Goal: Information Seeking & Learning: Find specific fact

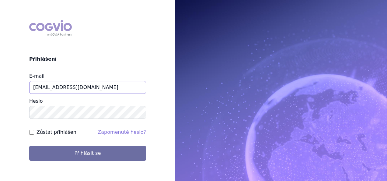
drag, startPoint x: 85, startPoint y: 83, endPoint x: 0, endPoint y: 93, distance: 85.8
click at [0, 93] on html "COGVIO Přihlášení E-mail aplikace.ocul1@vzp.cz Heslo Zůstat přihlášen Zapomenut…" at bounding box center [193, 90] width 387 height 181
type input "apolena.koklarova@vzp.cz"
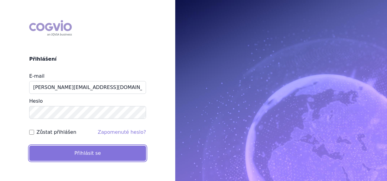
click at [81, 147] on button "Přihlásit se" at bounding box center [87, 153] width 117 height 15
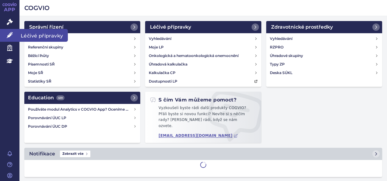
click at [11, 32] on icon at bounding box center [10, 35] width 6 height 6
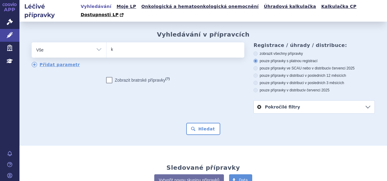
type input "ky"
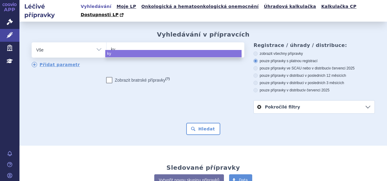
type input "k"
type input "lyn"
type input "lynpra"
type input "lynpraza"
type input "lynpra"
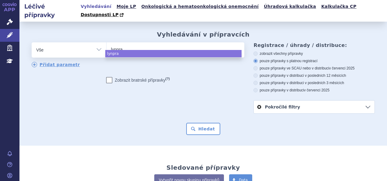
type input "lynpr"
type input "lynpa"
type input "lynparz"
type input "lynparza"
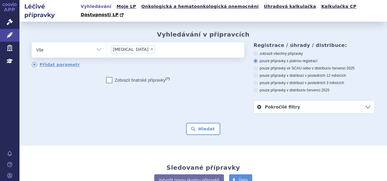
select select "lynparza"
click at [209, 123] on button "Hledat" at bounding box center [203, 129] width 34 height 12
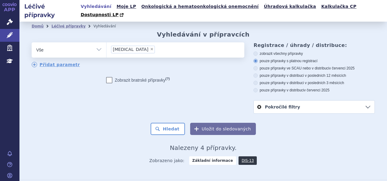
scroll to position [76, 0]
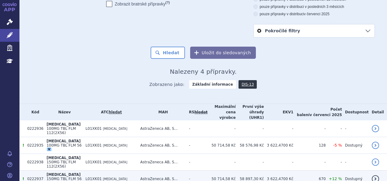
click at [95, 177] on span "L01XK01" at bounding box center [94, 179] width 16 height 4
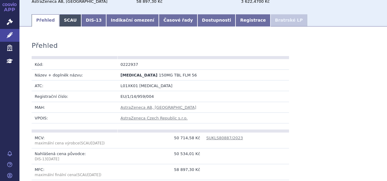
scroll to position [86, 0]
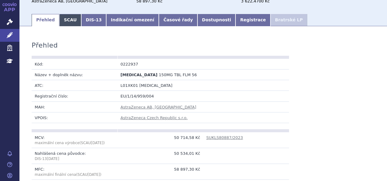
click at [67, 14] on link "SCAU" at bounding box center [70, 20] width 22 height 12
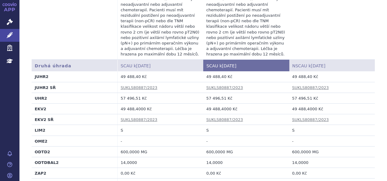
scroll to position [784, 0]
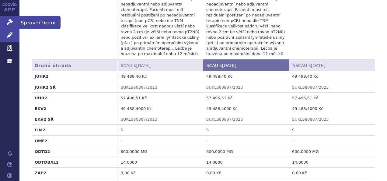
click at [7, 21] on icon at bounding box center [10, 22] width 6 height 6
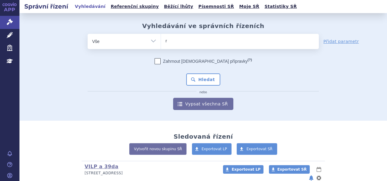
type input "ry"
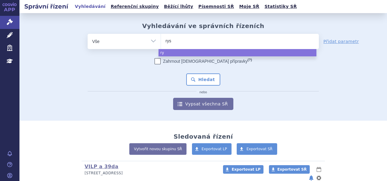
type input "ryst"
type input "rystig"
type input "rystiggo"
select select "rystiggo"
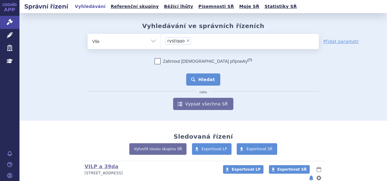
click at [202, 83] on button "Hledat" at bounding box center [203, 79] width 34 height 12
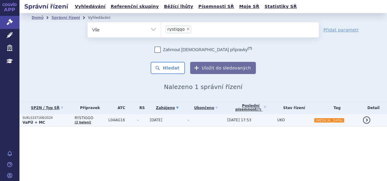
click at [62, 114] on td "SUKLS337168/2024 VaPÚ + MC" at bounding box center [45, 120] width 52 height 12
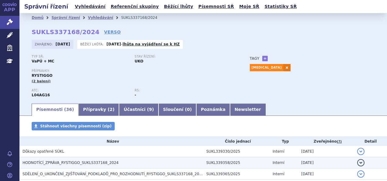
scroll to position [75, 0]
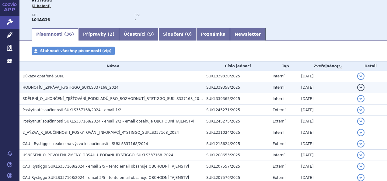
click at [82, 90] on h3 "HODNOTÍCÍ_ZPRÁVA_RYSTIGGO_SUKLS337168_2024" at bounding box center [113, 87] width 181 height 6
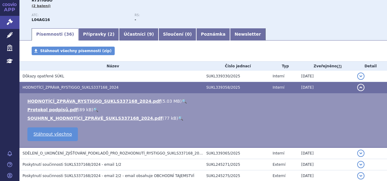
click at [182, 99] on link "🔍" at bounding box center [184, 101] width 5 height 5
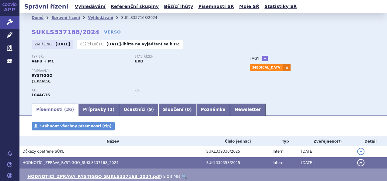
click at [87, 13] on ul "Vyhledávání Referenční skupiny Běžící lhůty Písemnosti SŘ Moje SŘ Statistiky SŘ" at bounding box center [186, 6] width 226 height 13
click at [88, 18] on link "Vyhledávání" at bounding box center [100, 18] width 25 height 4
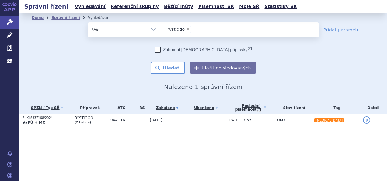
click at [186, 29] on span "×" at bounding box center [188, 29] width 4 height 4
click at [161, 29] on select "rystiggo" at bounding box center [161, 29] width 0 height 15
select select
type input "lli"
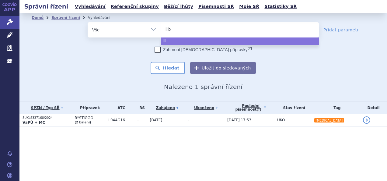
type input "llibt"
type input "llibtay"
type input "llibtayo"
select select "llibtayo"
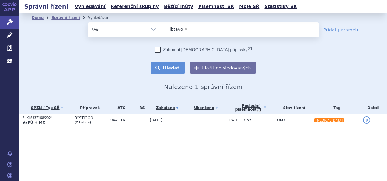
click at [161, 70] on button "Hledat" at bounding box center [168, 68] width 34 height 12
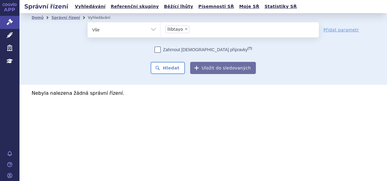
click at [169, 26] on li "× llibtayo" at bounding box center [178, 30] width 24 height 8
click at [161, 26] on select "llibtayo" at bounding box center [161, 29] width 0 height 15
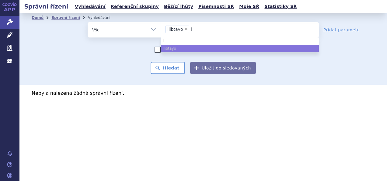
type input "li"
type input "libta"
type input "[MEDICAL_DATA]"
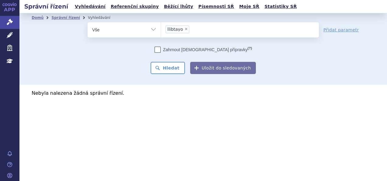
type input "l"
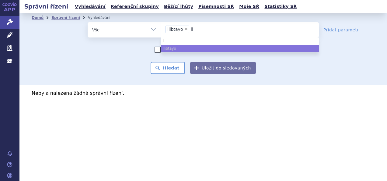
type input "lib"
type input "libta"
type input "libtaoy"
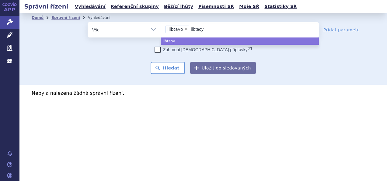
type input "libtao"
type input "libtayo"
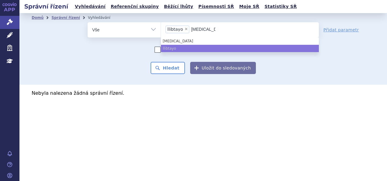
type input "libtayo)"
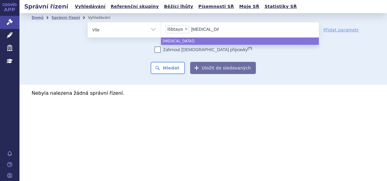
type input "libtayo"
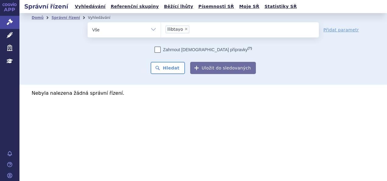
click at [185, 28] on span "×" at bounding box center [187, 29] width 4 height 4
click at [161, 28] on select "llibtayo libtayo" at bounding box center [161, 29] width 0 height 15
select select
click at [185, 28] on ul at bounding box center [240, 28] width 158 height 13
click at [161, 28] on select "llibtayo libtayo" at bounding box center [161, 29] width 0 height 15
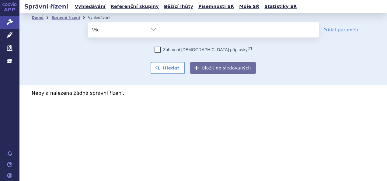
type input "l"
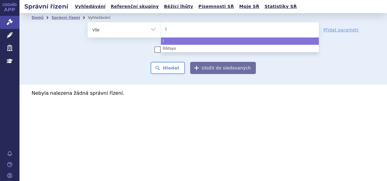
type input "li"
type input "libt"
type input "libtay"
type input "libtayo"
select select "libtayo"
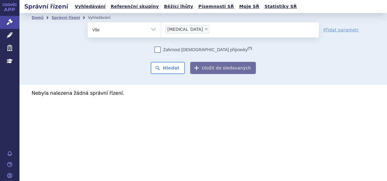
click at [164, 76] on div "Domů Správní řízení Vyhledávání Vyhledávání ve správních řízeních odstranit Vše…" at bounding box center [203, 49] width 368 height 72
click at [163, 72] on button "Hledat" at bounding box center [168, 68] width 34 height 12
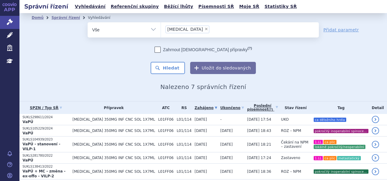
click at [163, 122] on td "L01FF06" at bounding box center [164, 119] width 19 height 11
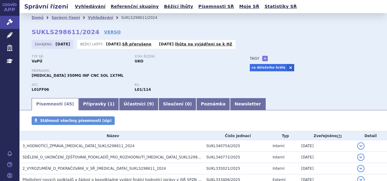
scroll to position [15, 0]
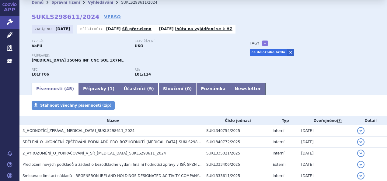
click at [230, 95] on link "Newsletter" at bounding box center [248, 89] width 36 height 12
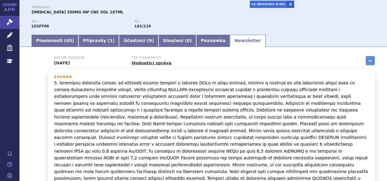
scroll to position [64, 0]
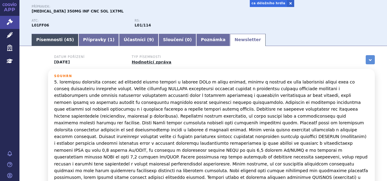
click at [51, 36] on link "Písemnosti ( 45 )" at bounding box center [55, 40] width 47 height 12
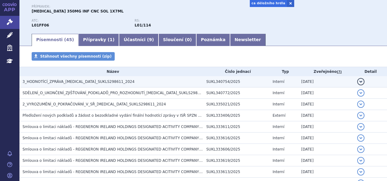
click at [64, 79] on span "3_HODNOTÍCÍ_ZPRÁVA_LIBTAYO_SUKLS298611_2024" at bounding box center [79, 81] width 112 height 4
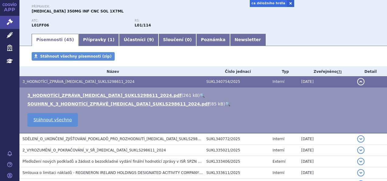
click at [200, 97] on link "🔍" at bounding box center [202, 95] width 5 height 5
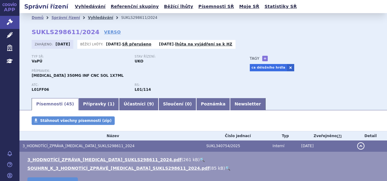
click at [90, 17] on link "Vyhledávání" at bounding box center [100, 18] width 25 height 4
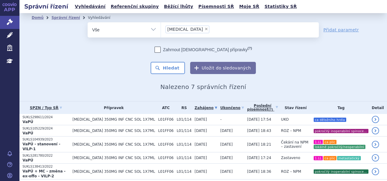
click at [205, 27] on span "×" at bounding box center [207, 29] width 4 height 4
click at [161, 27] on select "libtayo" at bounding box center [161, 29] width 0 height 15
select select
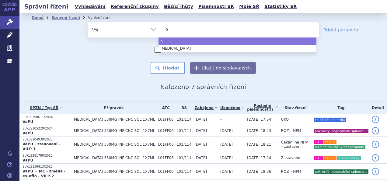
type input "ba"
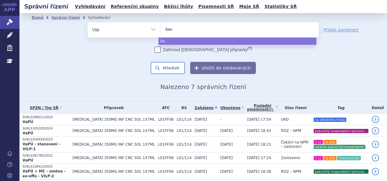
type input "bave"
type input "bavenc"
type input "bavencio"
select select "bavencio"
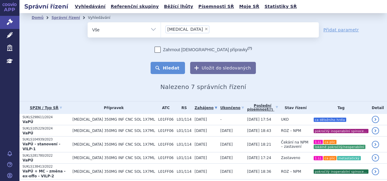
click at [171, 72] on button "Hledat" at bounding box center [168, 68] width 34 height 12
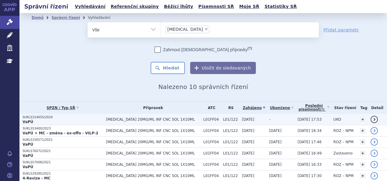
click at [81, 115] on p "SUKLS314655/2024" at bounding box center [63, 117] width 80 height 4
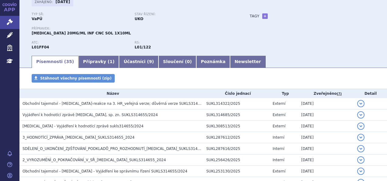
scroll to position [43, 0]
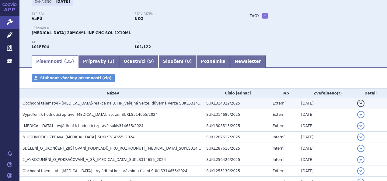
click at [129, 104] on span "Obchodní tajemství - [MEDICAL_DATA]-reakce na 3. HR_veřejná verze; důvěrná verz…" at bounding box center [119, 103] width 193 height 4
